Goal: Transaction & Acquisition: Download file/media

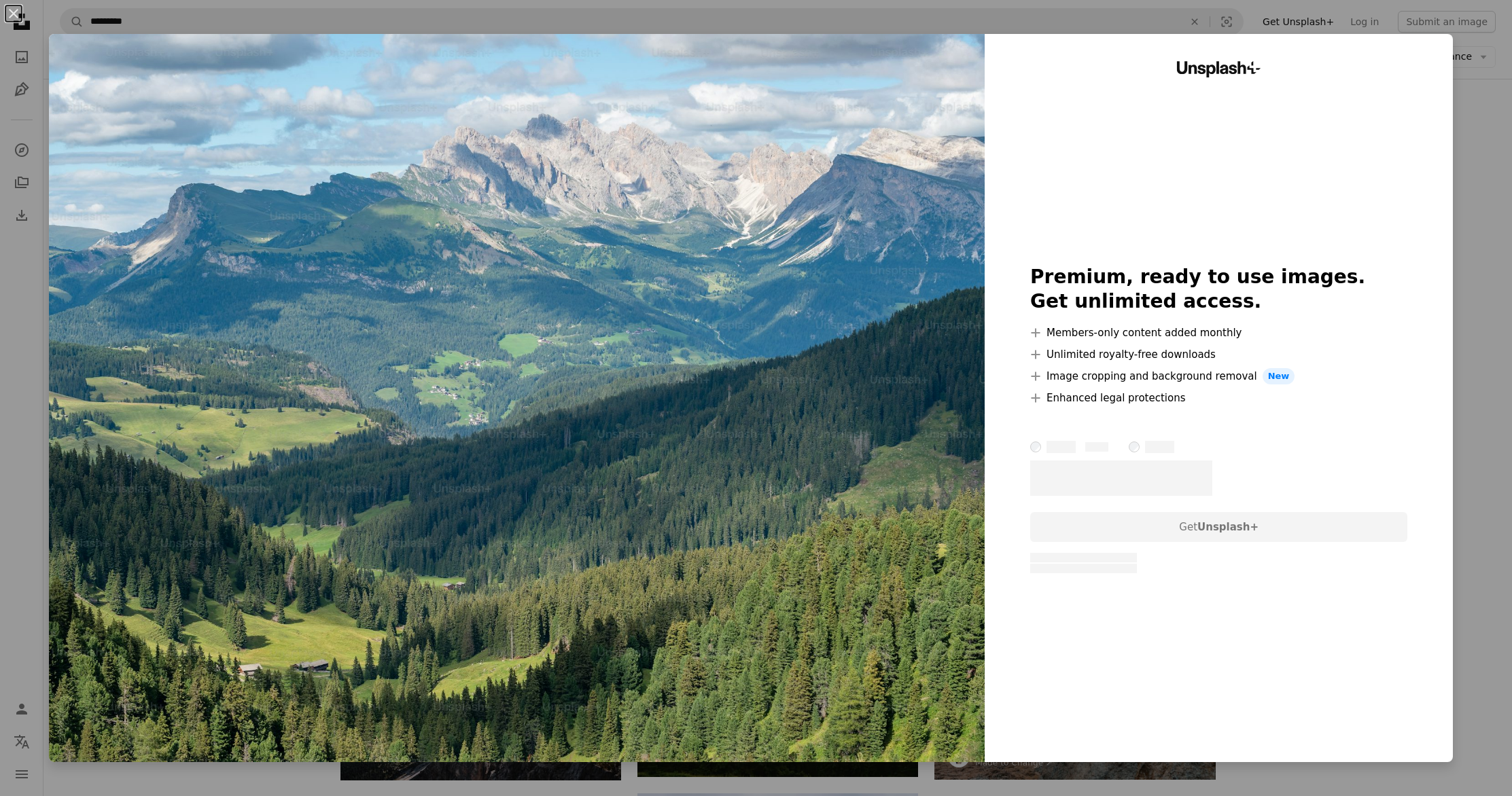
scroll to position [2468, 0]
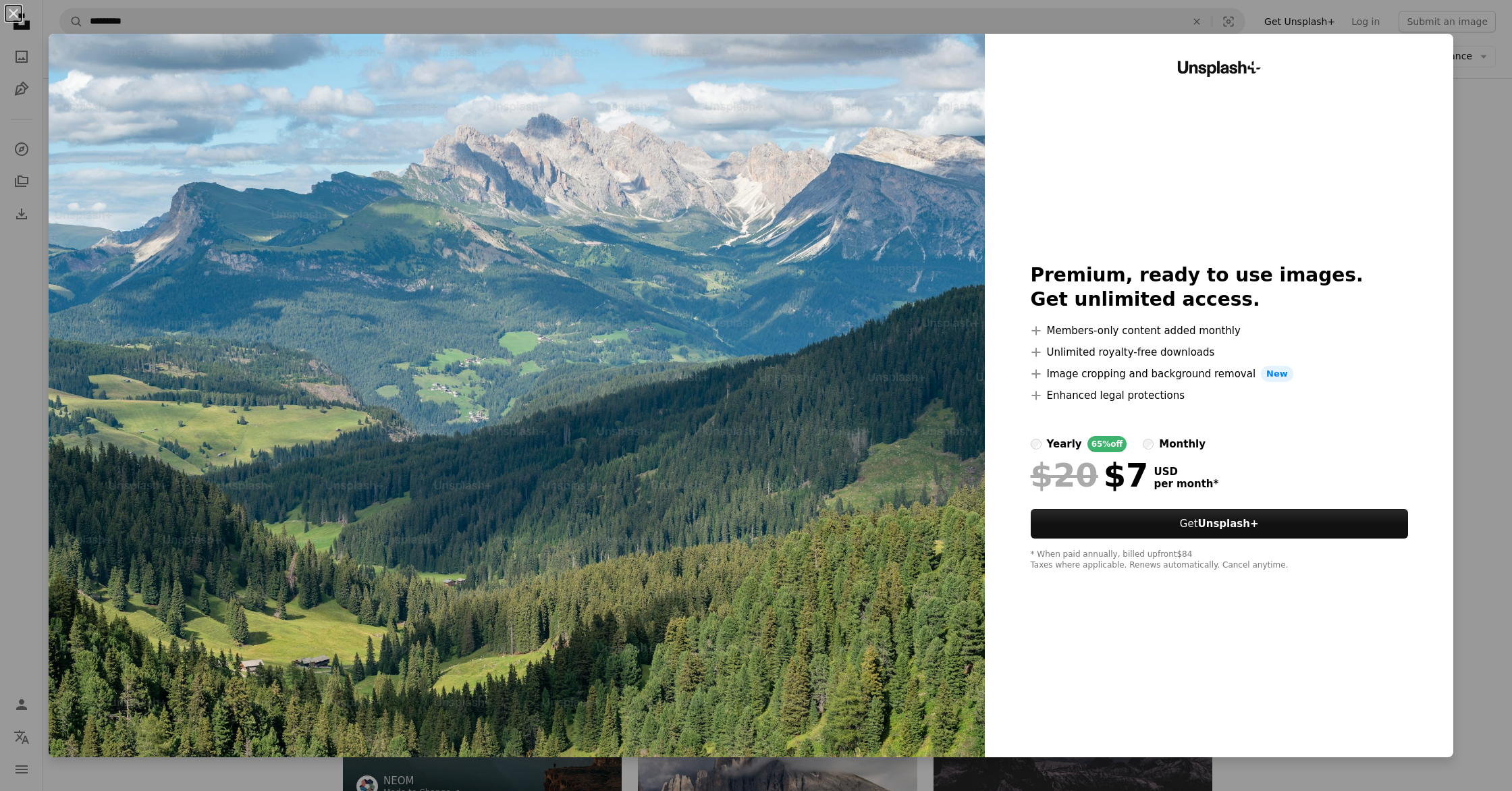
click at [1492, 184] on div "An X shape Unsplash+ Premium, ready to use images. Get unlimited access. A plus…" at bounding box center [756, 395] width 1512 height 791
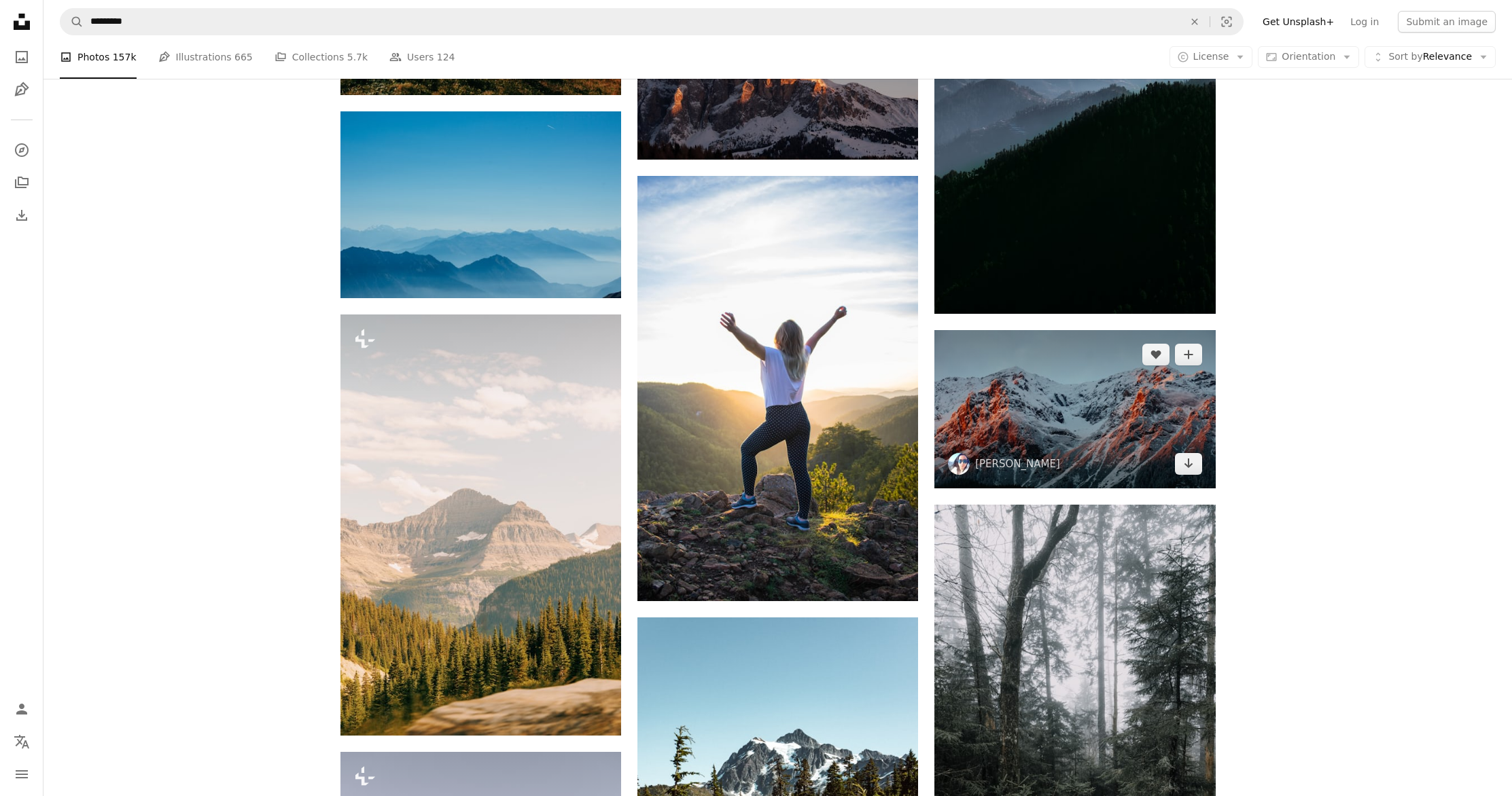
scroll to position [3582, 0]
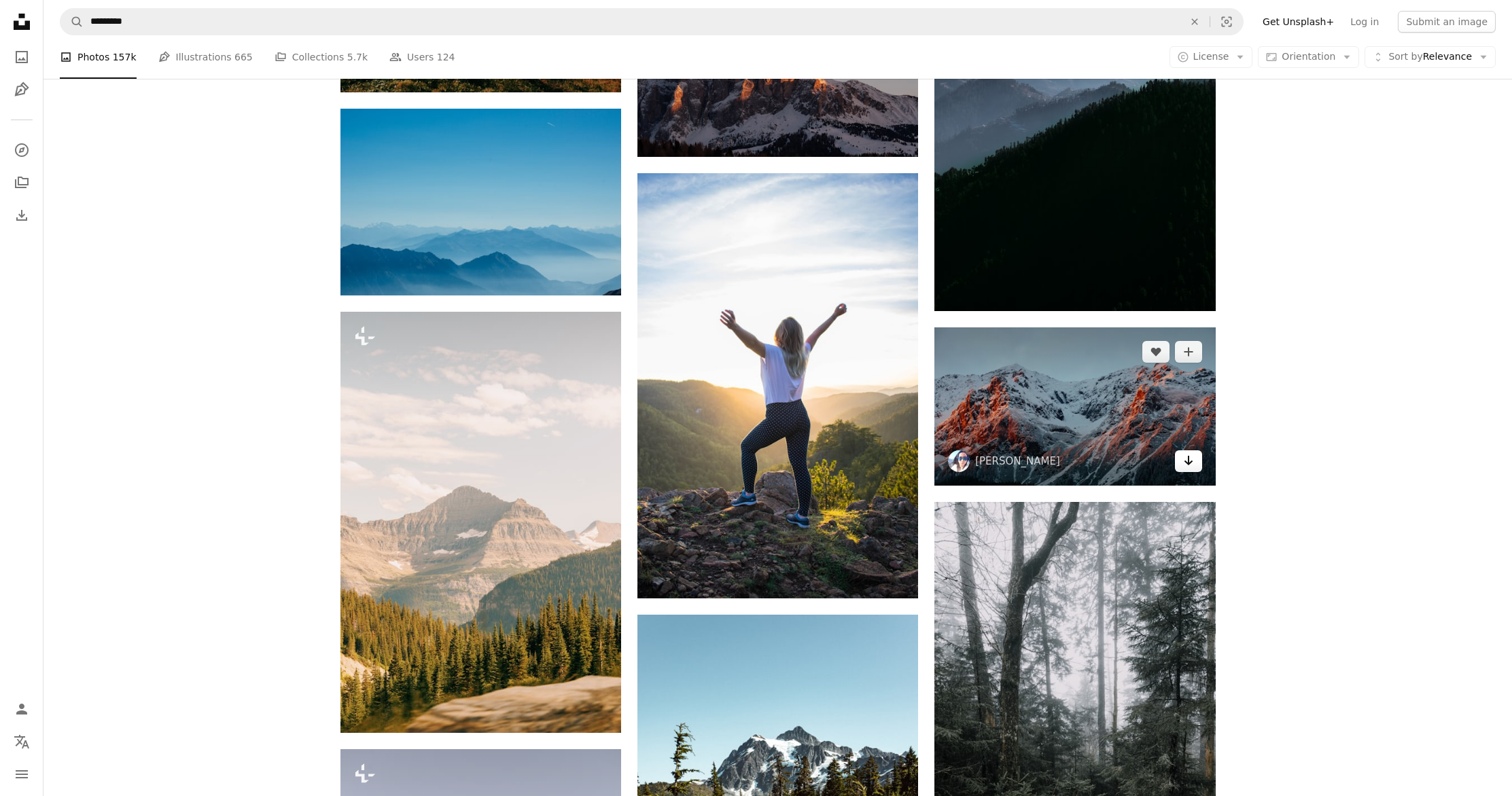
click at [1183, 460] on icon "Arrow pointing down" at bounding box center [1188, 460] width 11 height 16
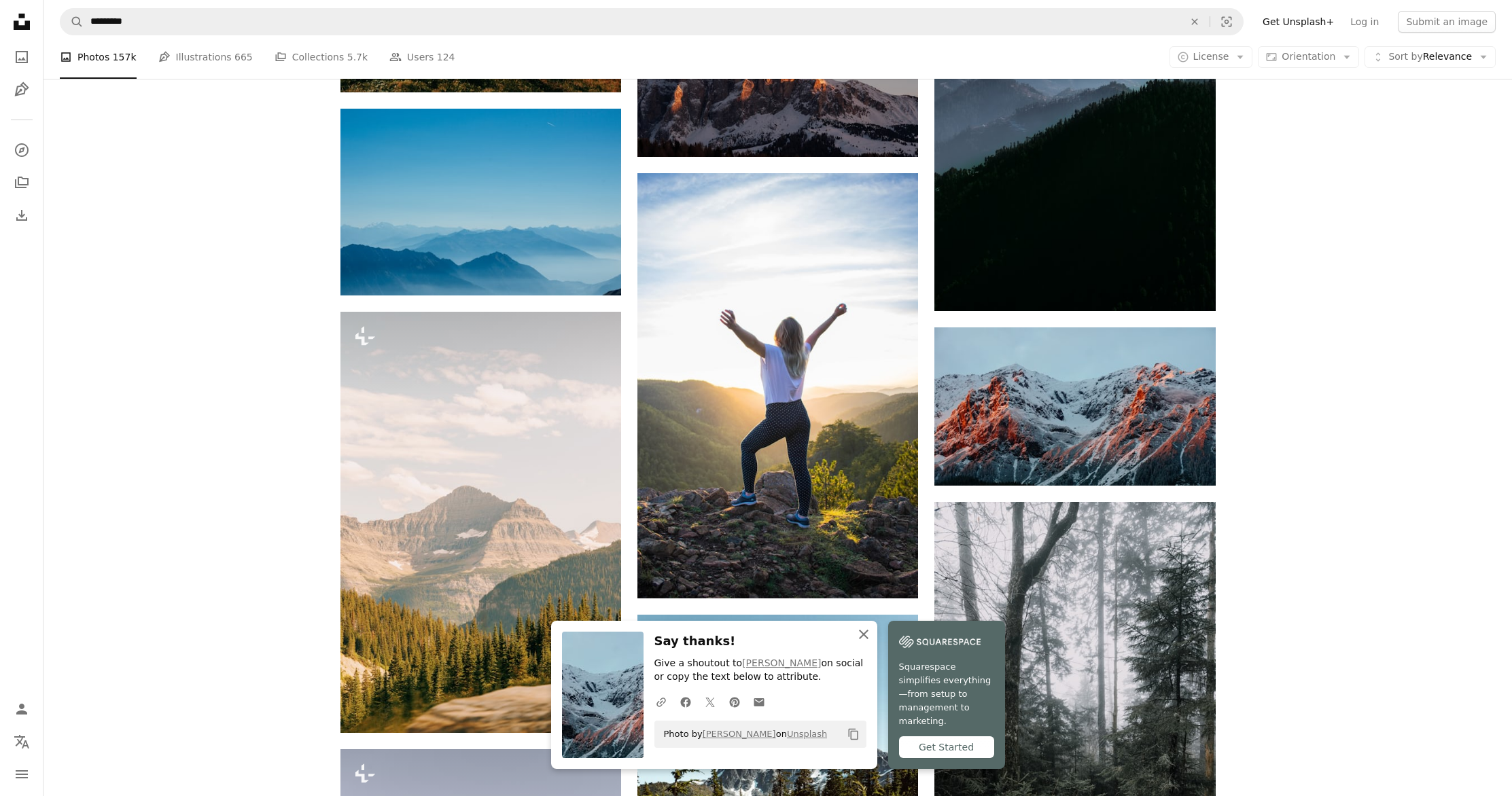
click at [861, 643] on icon "An X shape" at bounding box center [863, 634] width 16 height 16
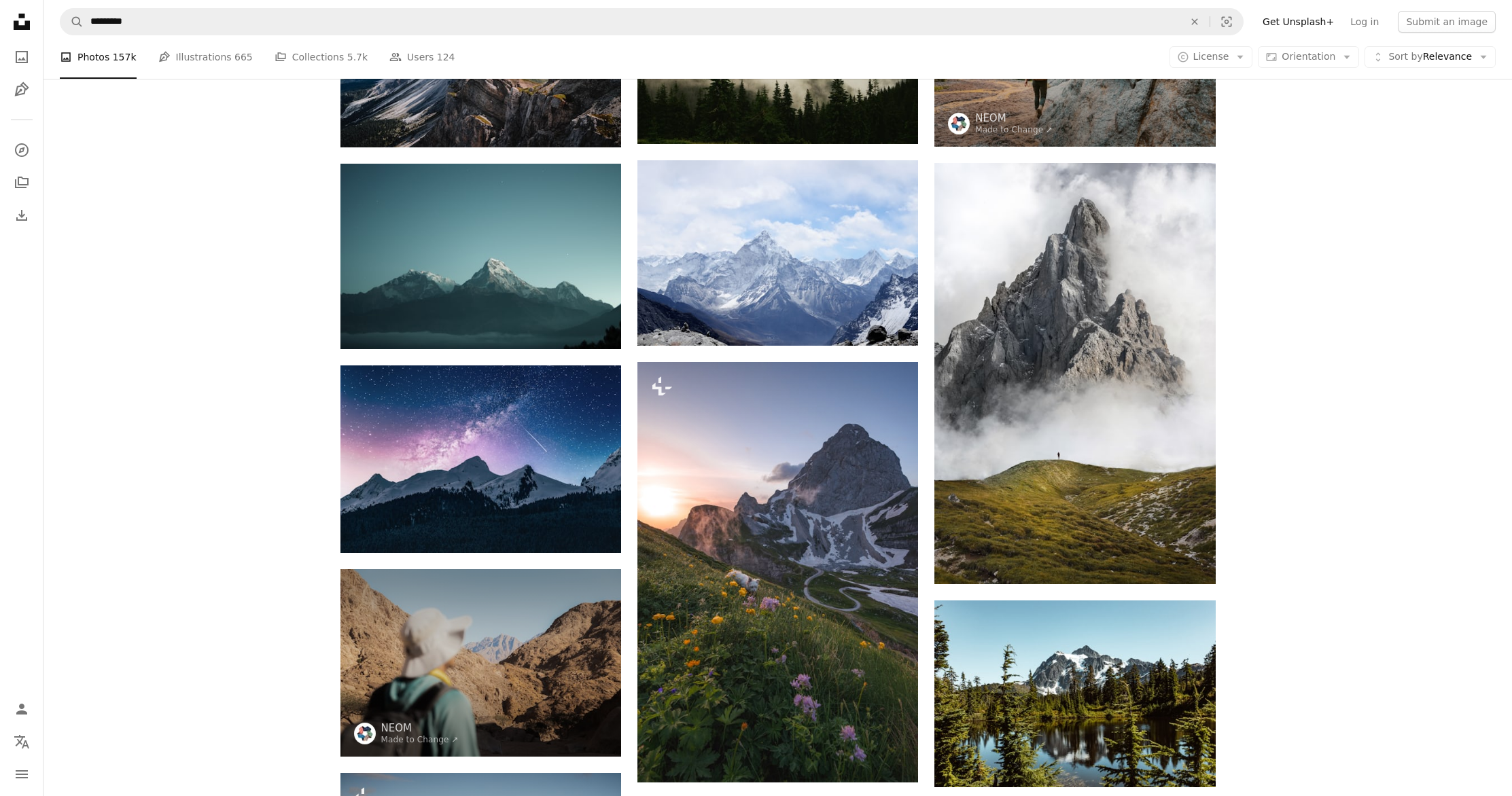
scroll to position [615, 0]
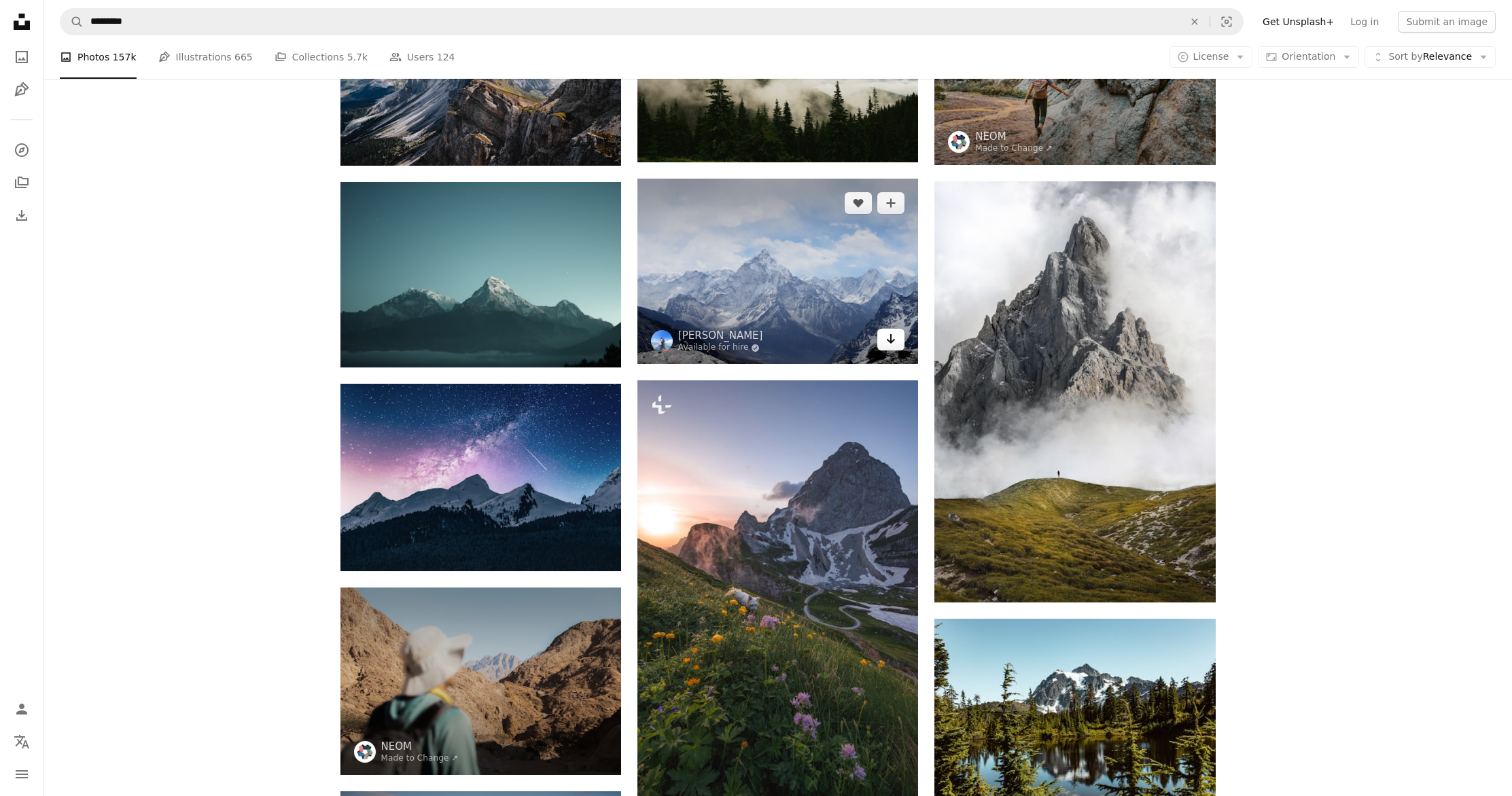
click at [891, 338] on icon "Arrow pointing down" at bounding box center [891, 339] width 11 height 16
